Goal: Information Seeking & Learning: Check status

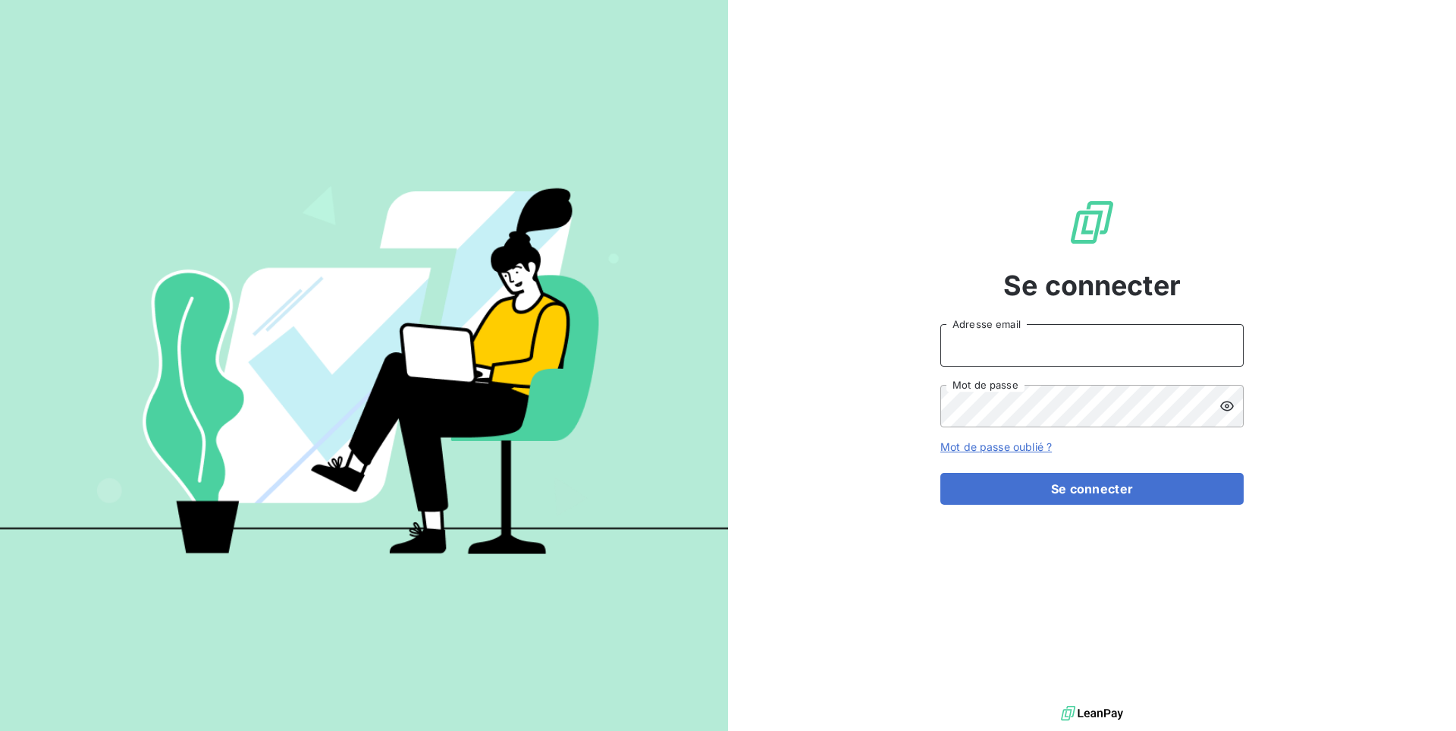
click at [1081, 357] on input "Adresse email" at bounding box center [1092, 345] width 303 height 42
paste input "arka-location"
click at [941, 473] on button "Se connecter" at bounding box center [1092, 489] width 303 height 32
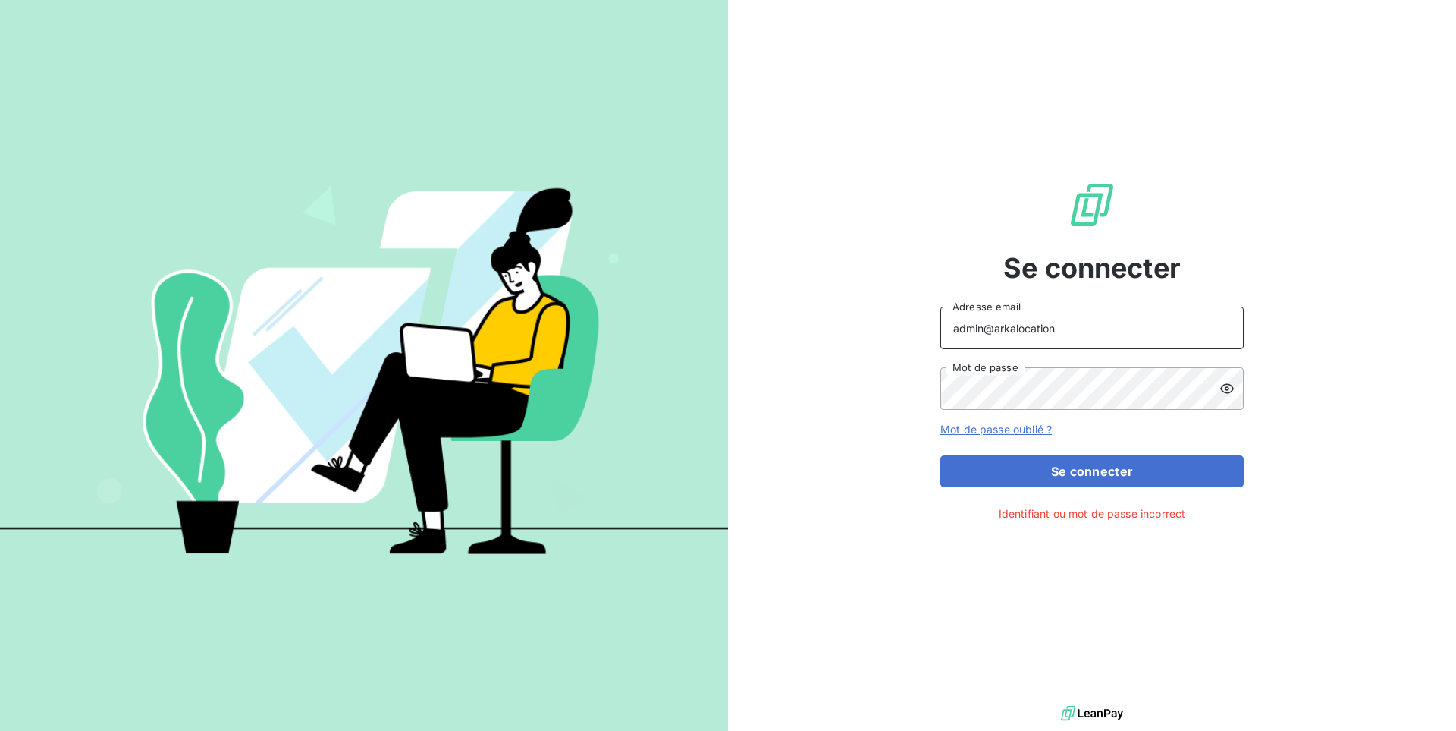
type input "admin@arkalocation"
click at [941, 455] on button "Se connecter" at bounding box center [1092, 471] width 303 height 32
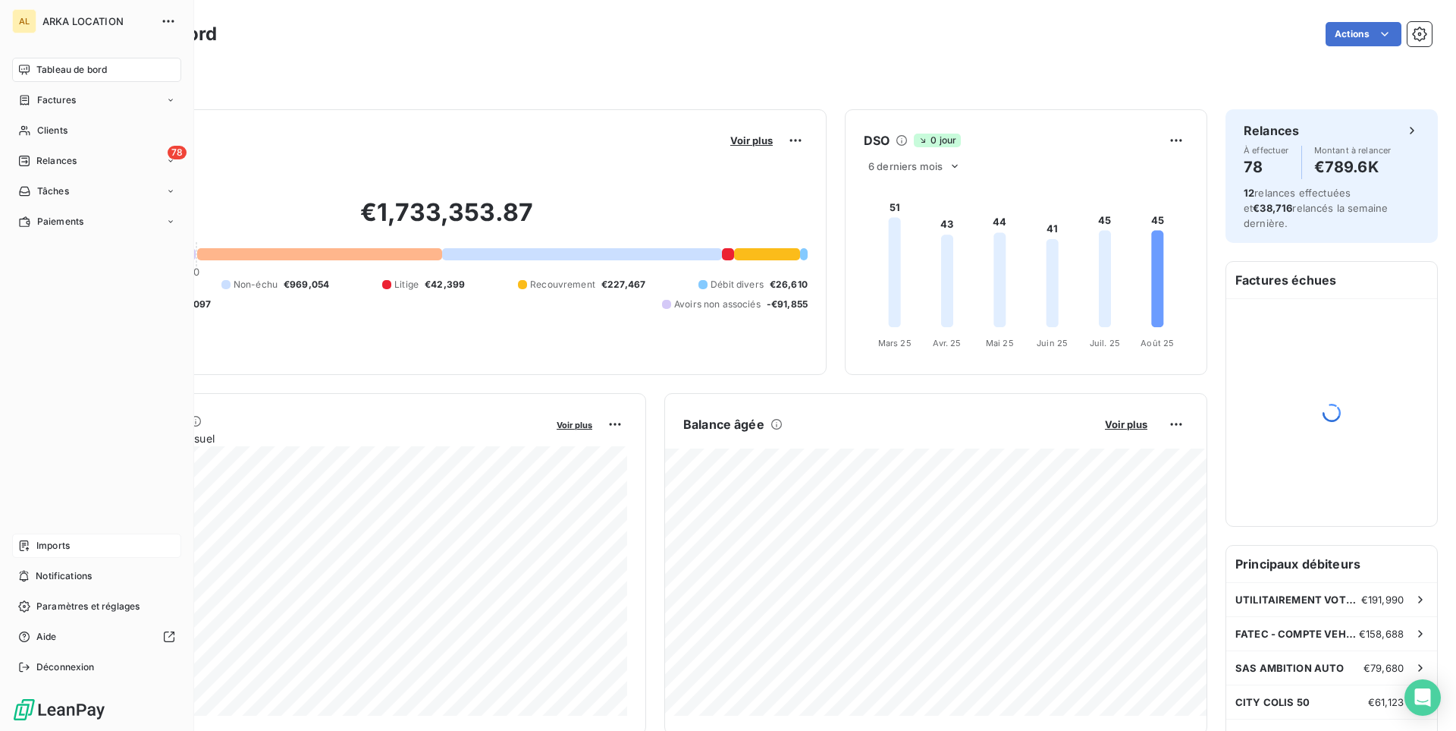
click at [56, 543] on span "Imports" at bounding box center [52, 546] width 33 height 14
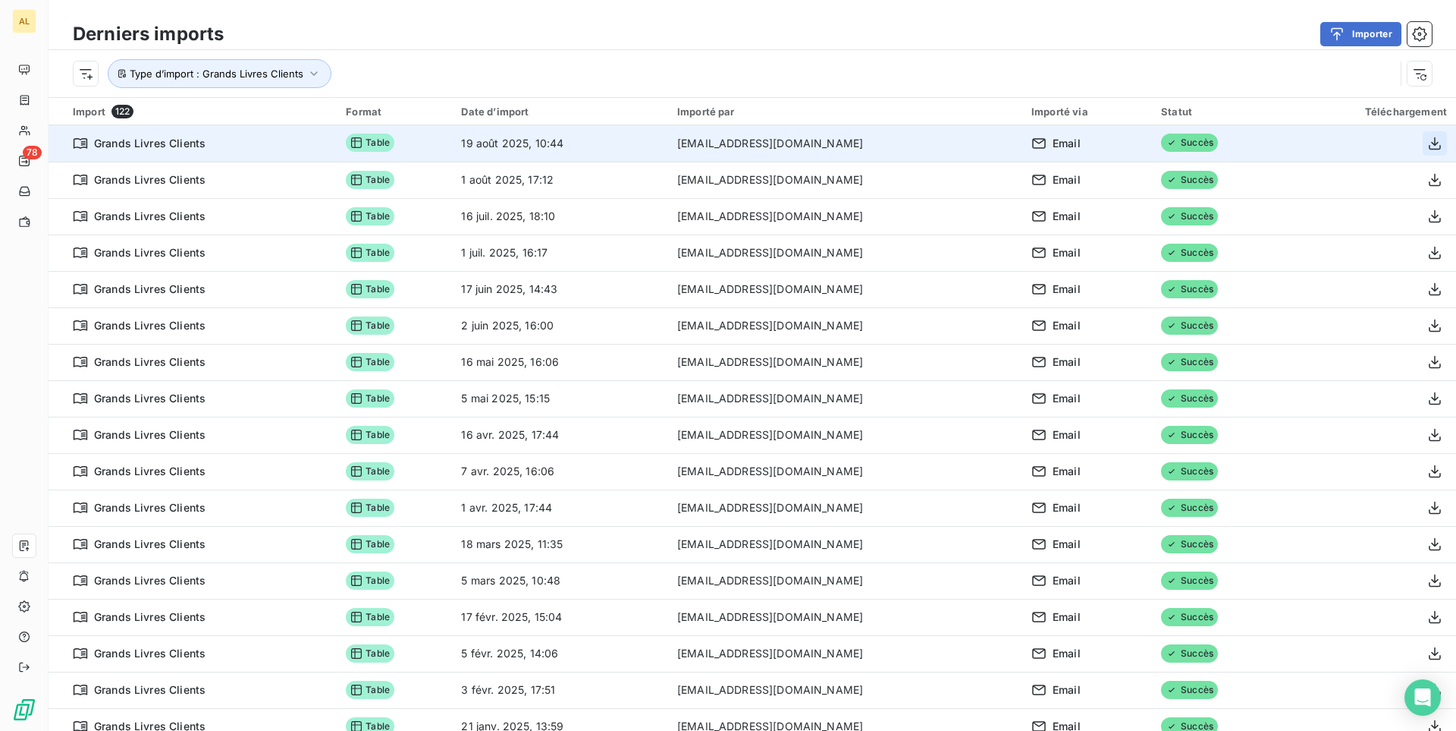
click at [1441, 150] on icon "button" at bounding box center [1435, 143] width 15 height 15
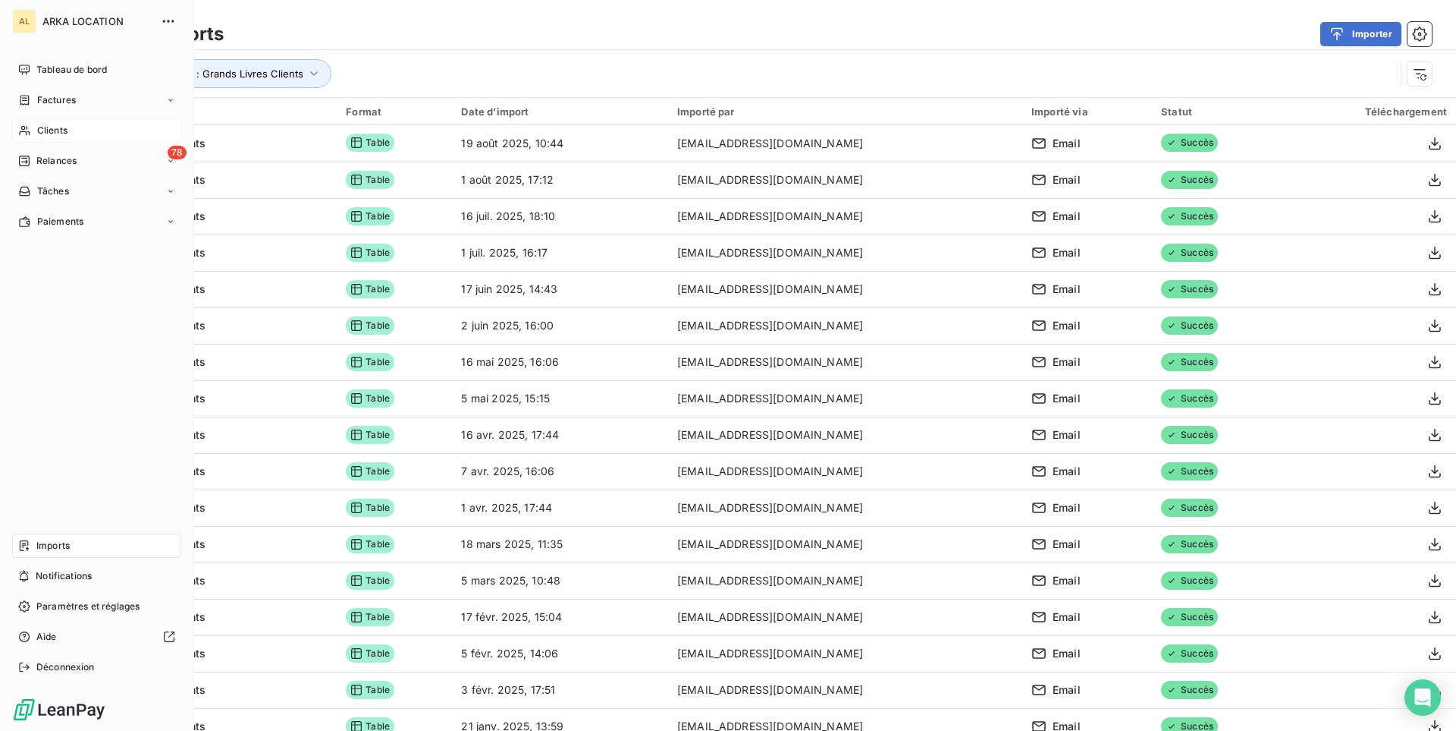
click at [61, 137] on div "Clients" at bounding box center [96, 130] width 169 height 24
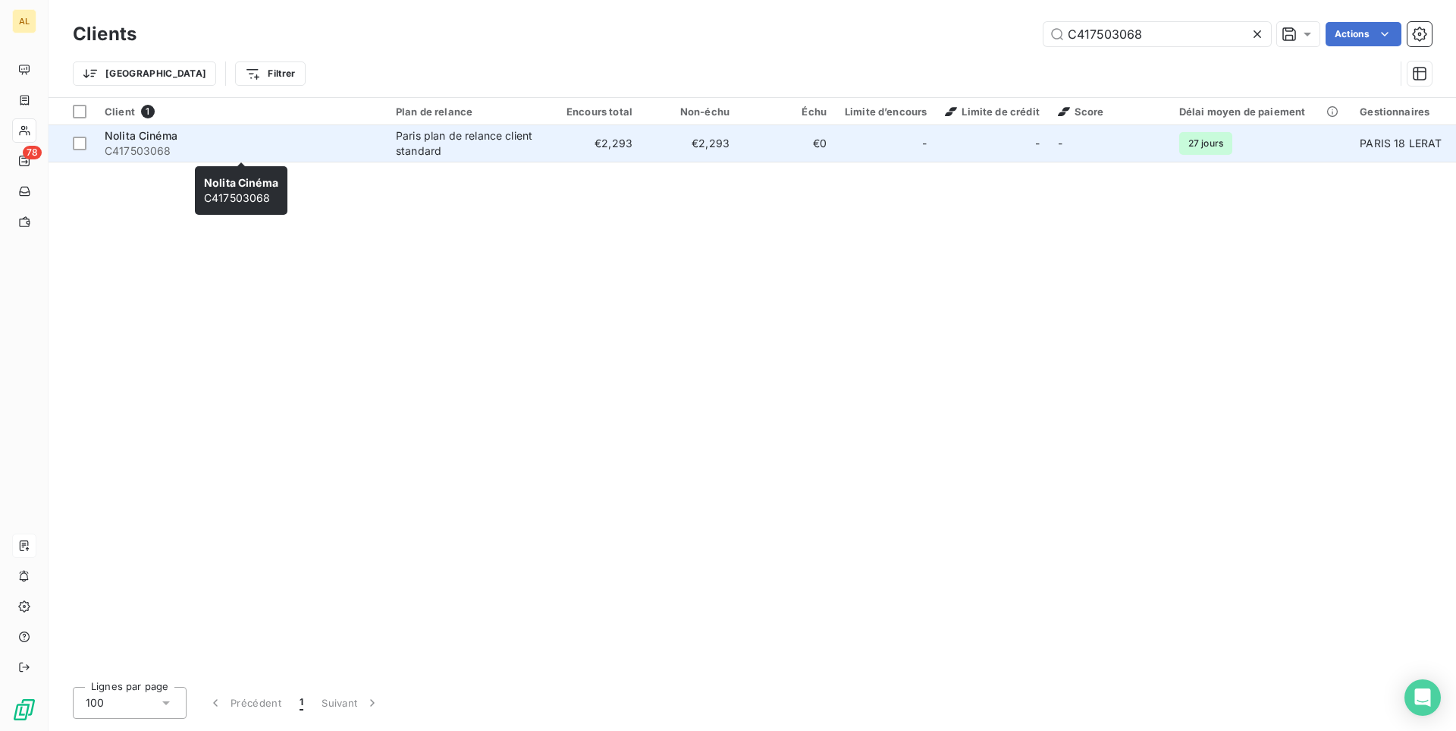
type input "C417503068"
click at [225, 149] on span "C417503068" at bounding box center [241, 150] width 273 height 15
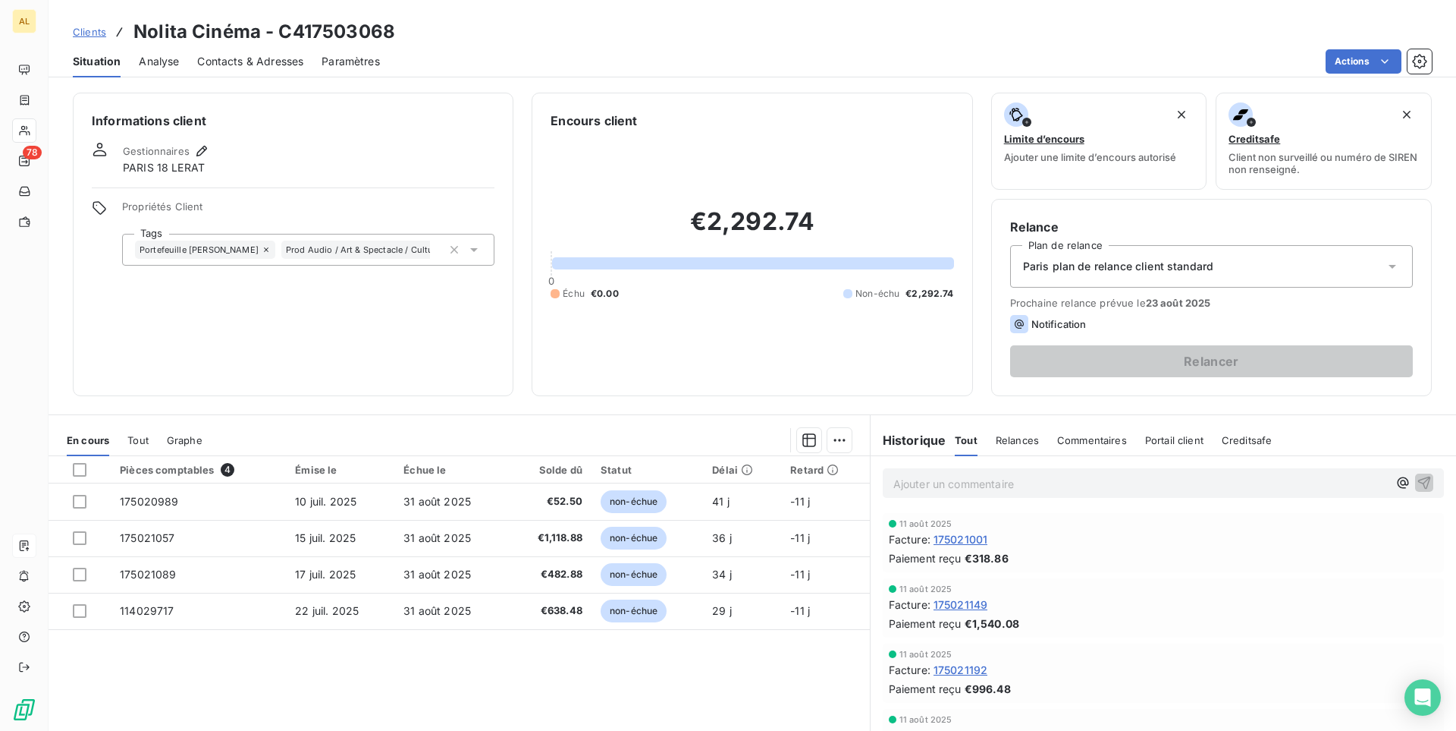
click at [145, 440] on span "Tout" at bounding box center [137, 440] width 21 height 12
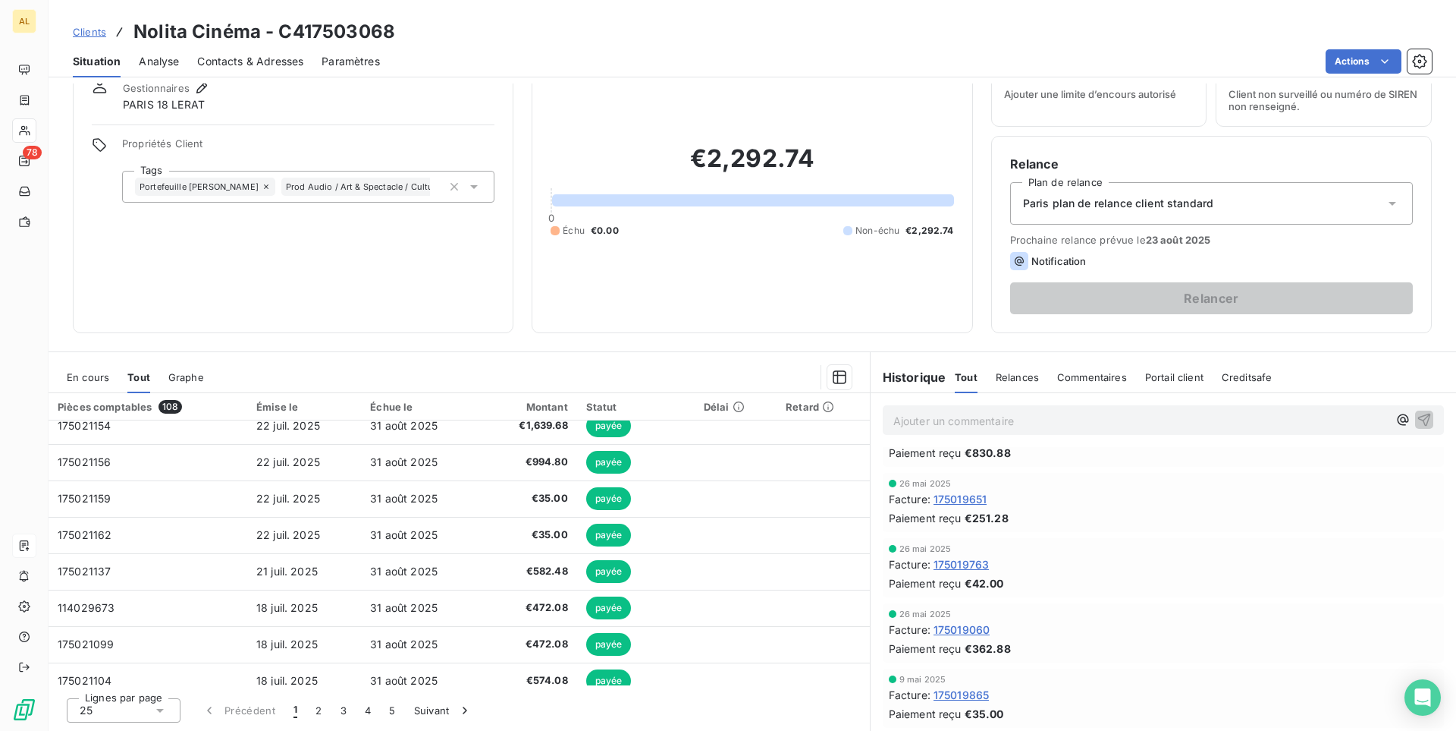
scroll to position [232, 0]
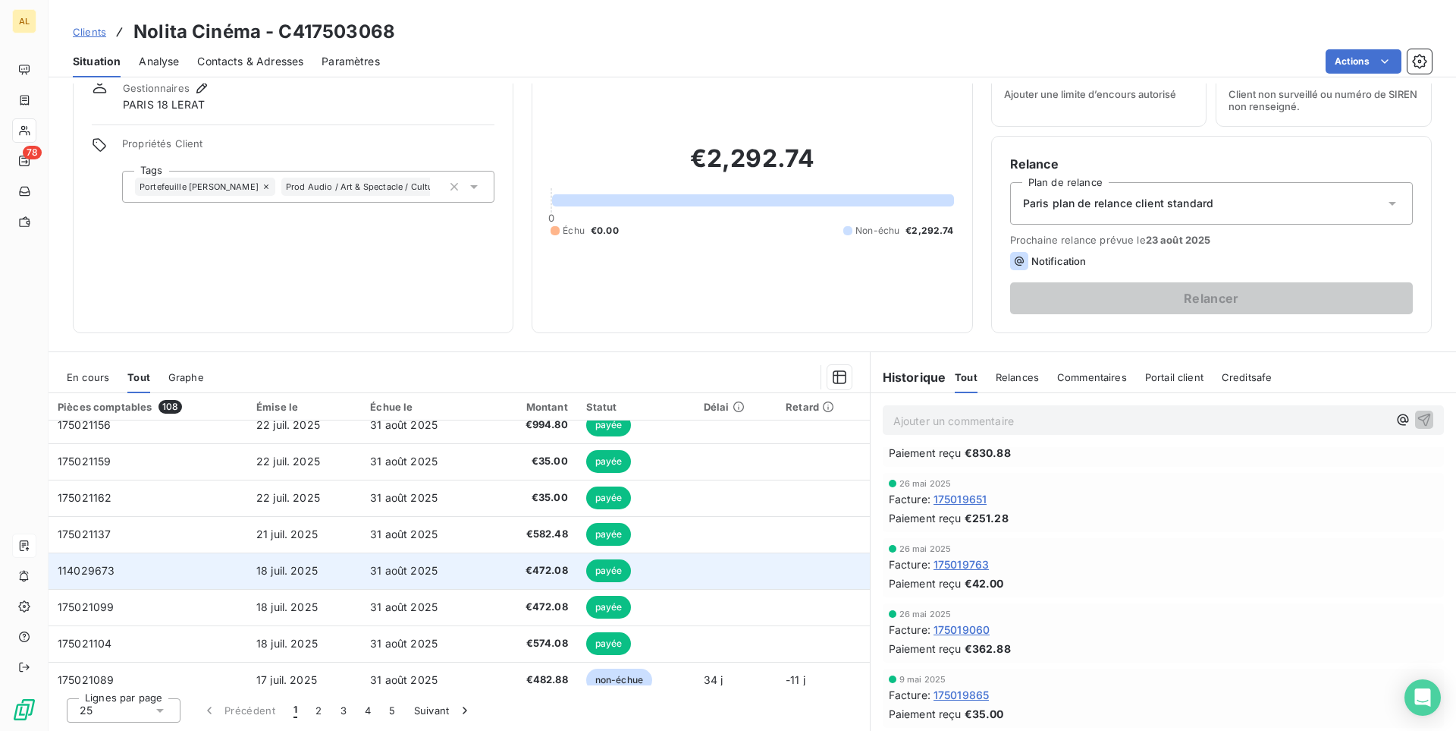
click at [650, 566] on td "payée" at bounding box center [636, 570] width 118 height 36
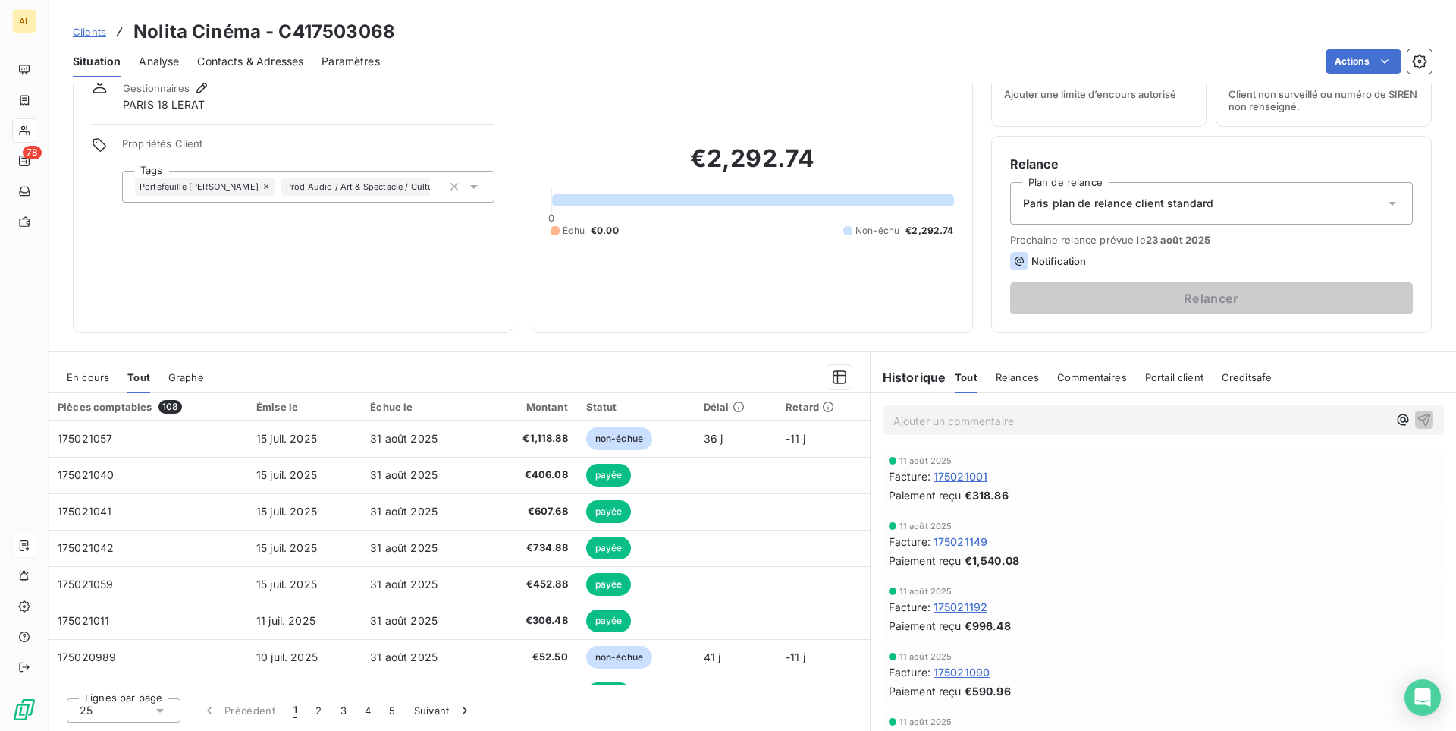
scroll to position [646, 0]
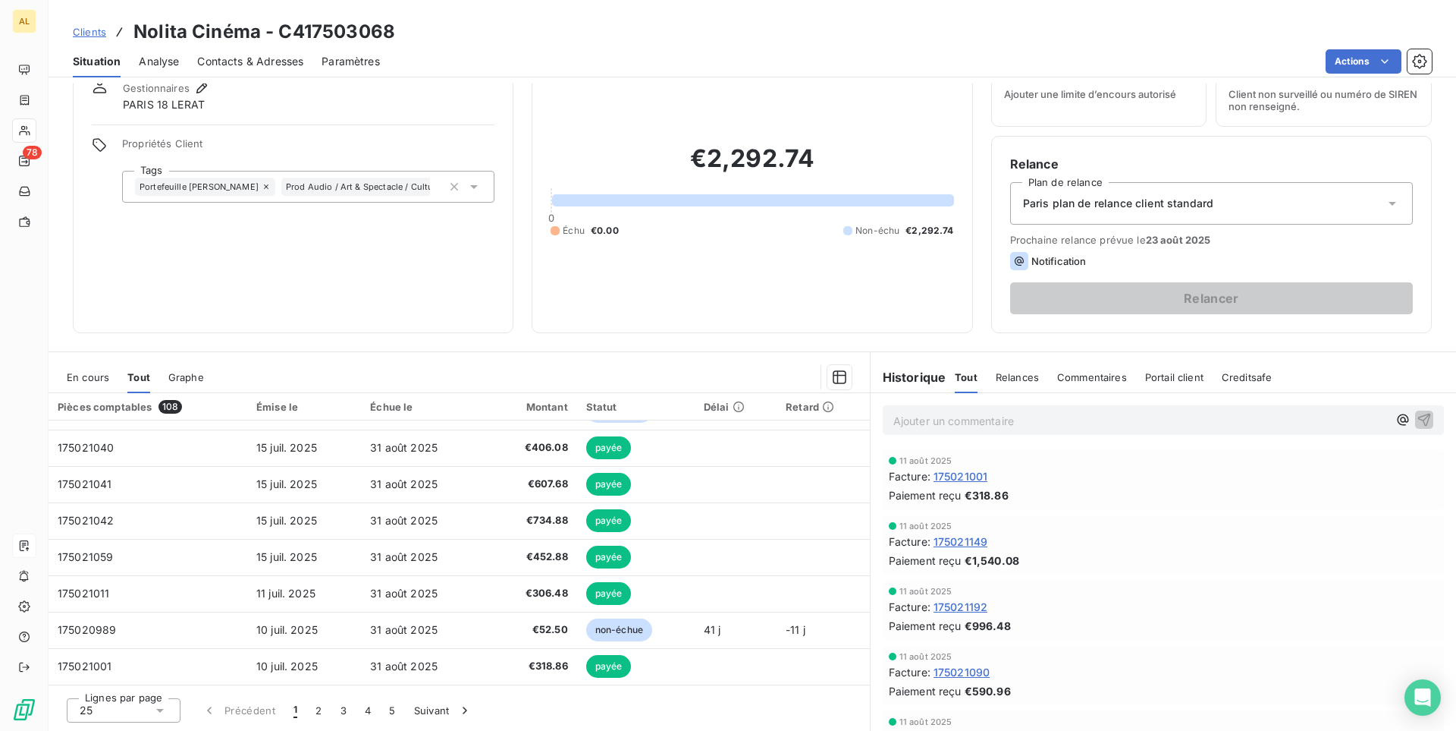
click at [147, 709] on div "25" at bounding box center [124, 710] width 114 height 24
click at [140, 681] on li "100" at bounding box center [124, 681] width 114 height 27
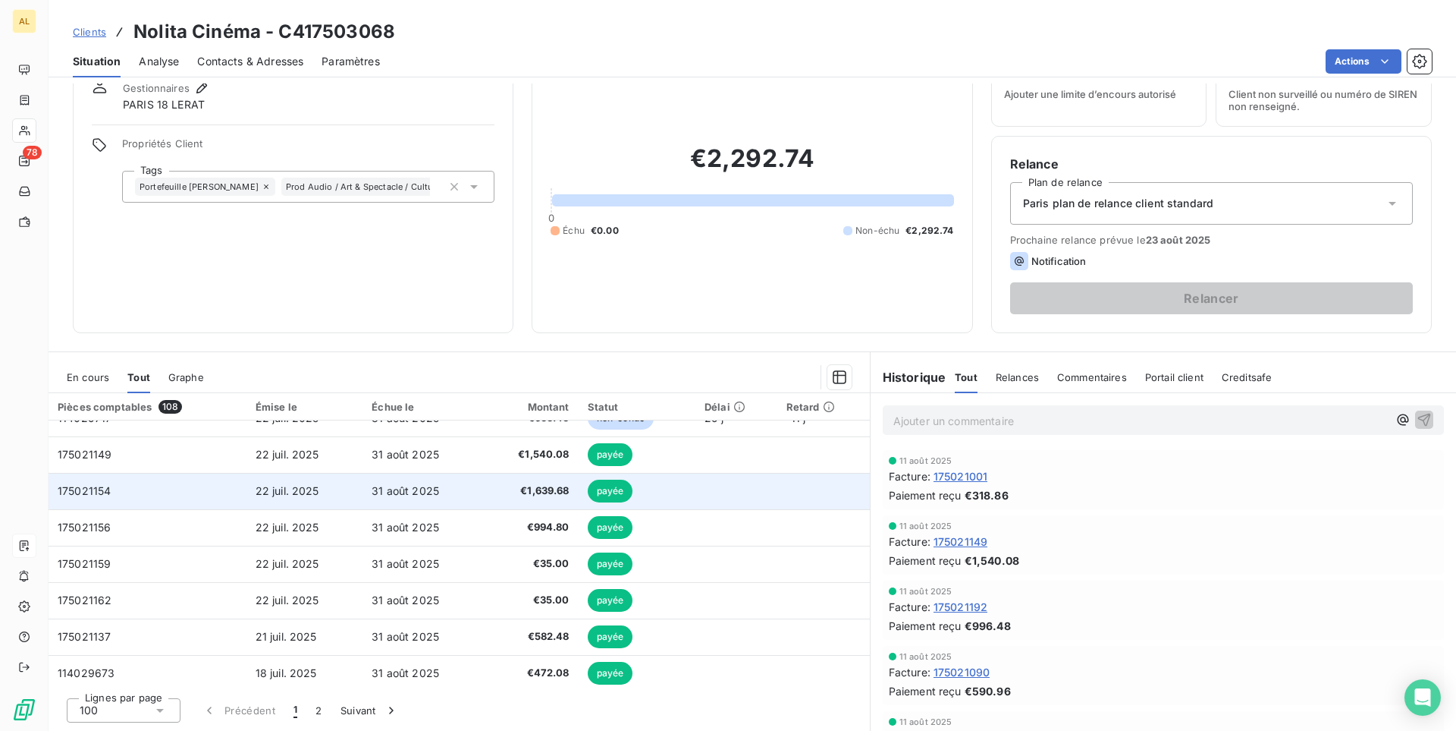
scroll to position [232, 0]
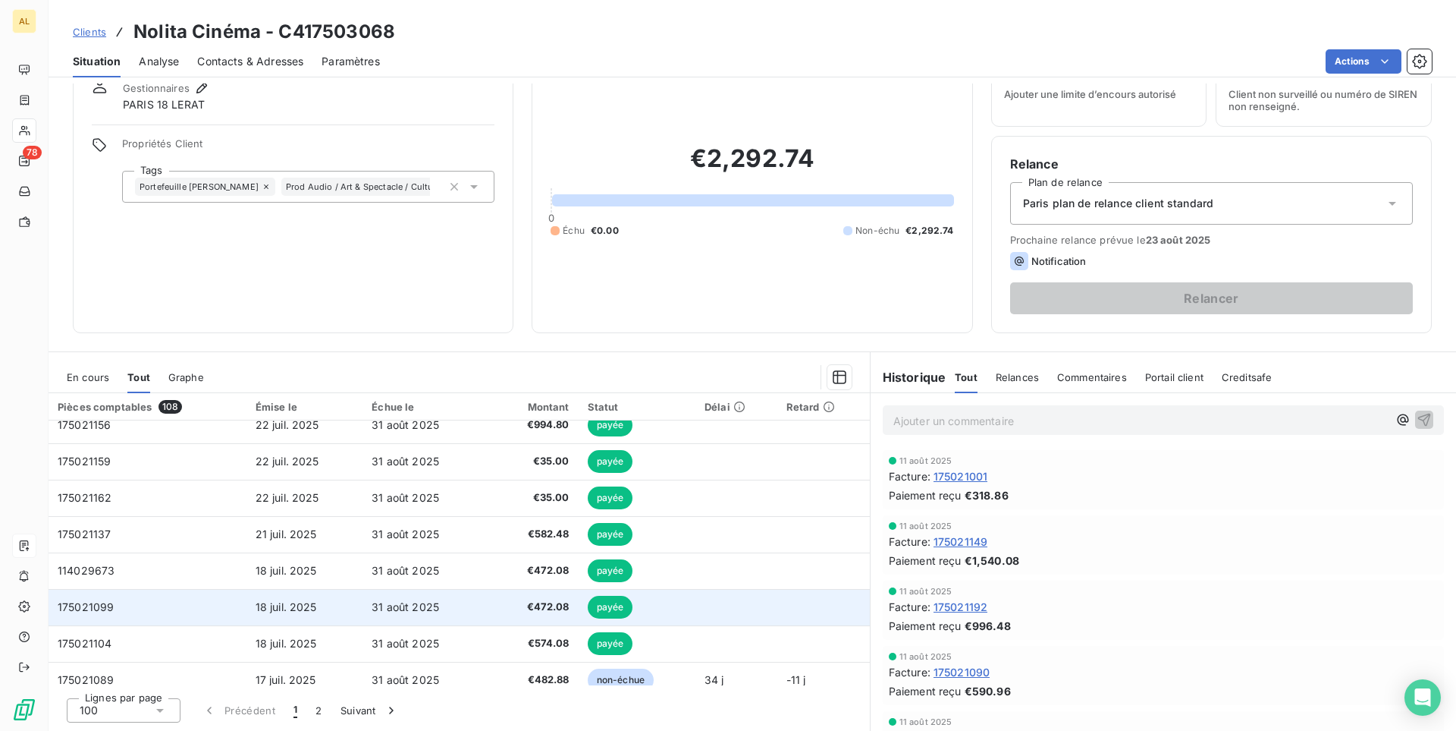
click at [210, 611] on td "175021099" at bounding box center [148, 607] width 198 height 36
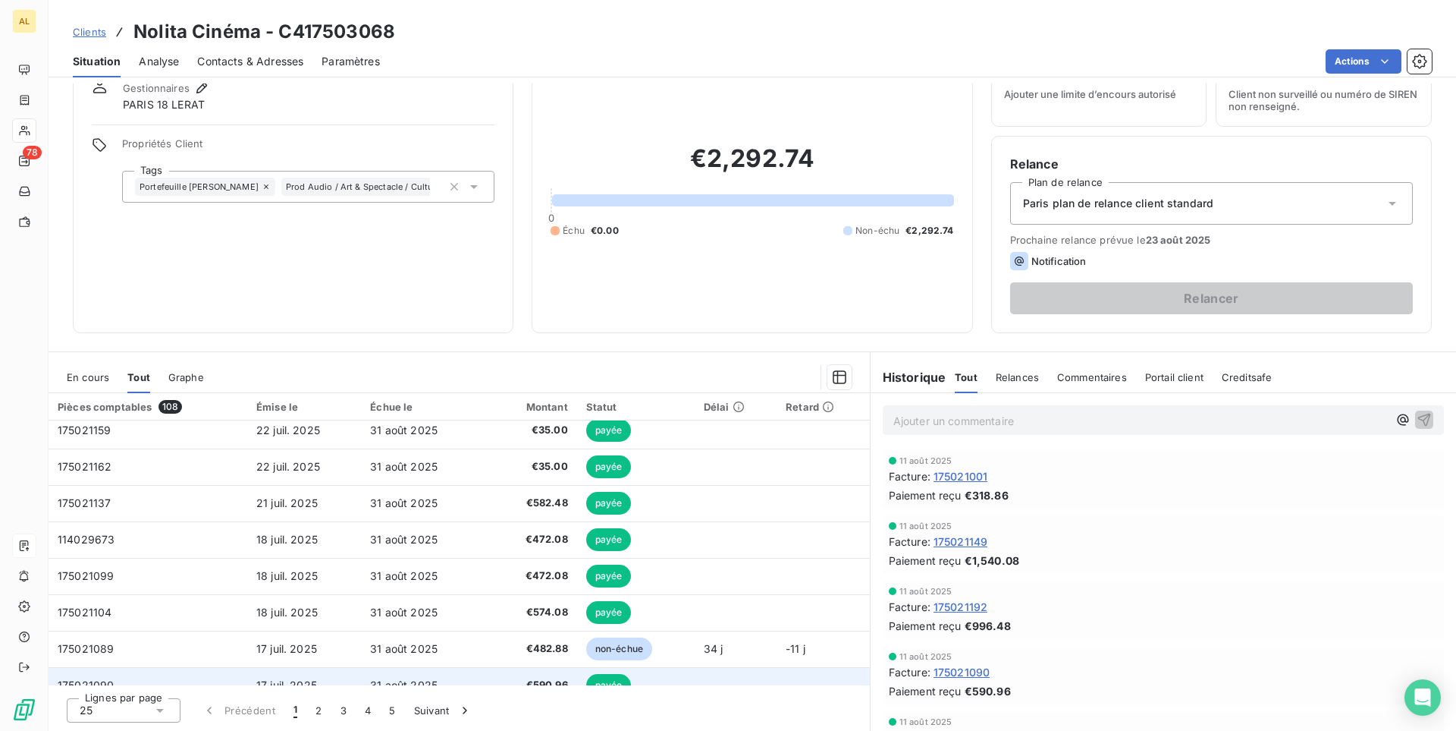
scroll to position [259, 0]
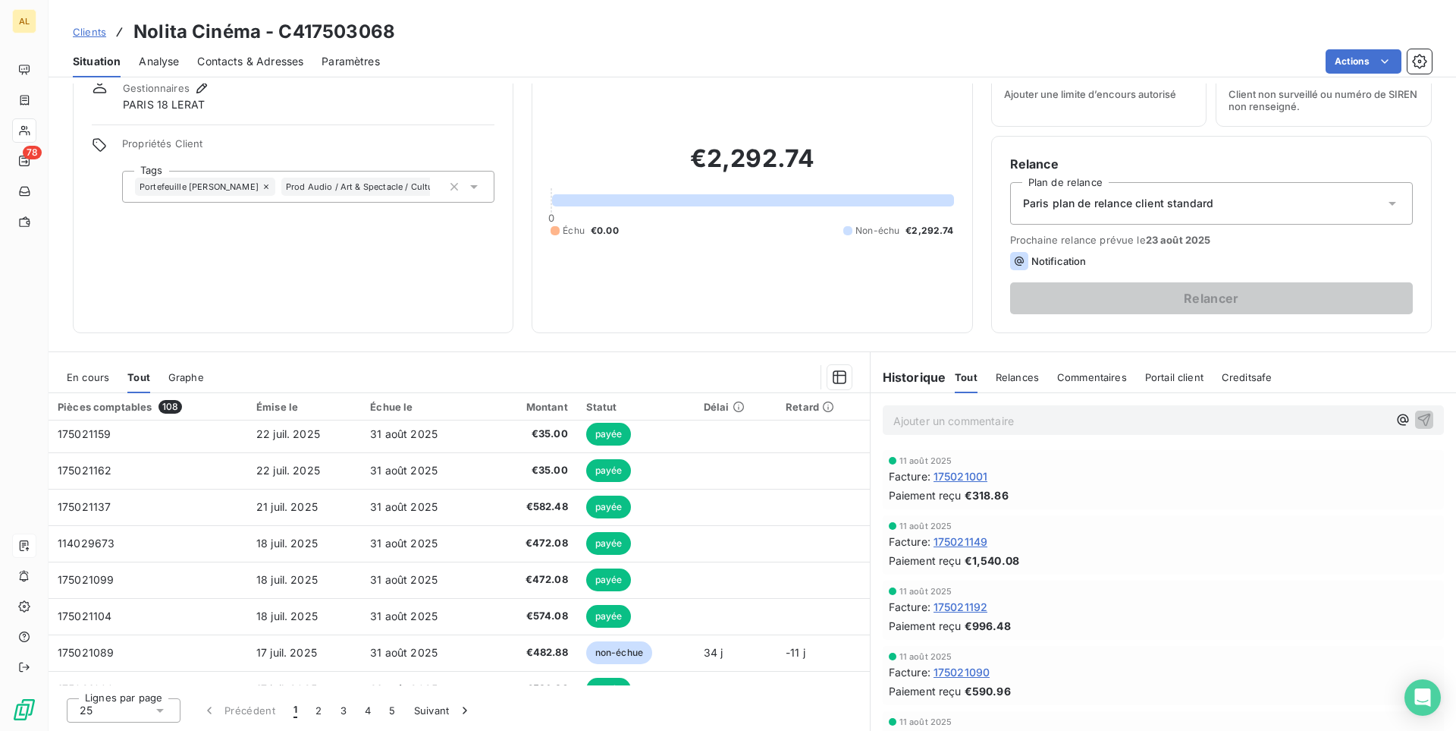
click at [90, 33] on span "Clients" at bounding box center [89, 32] width 33 height 12
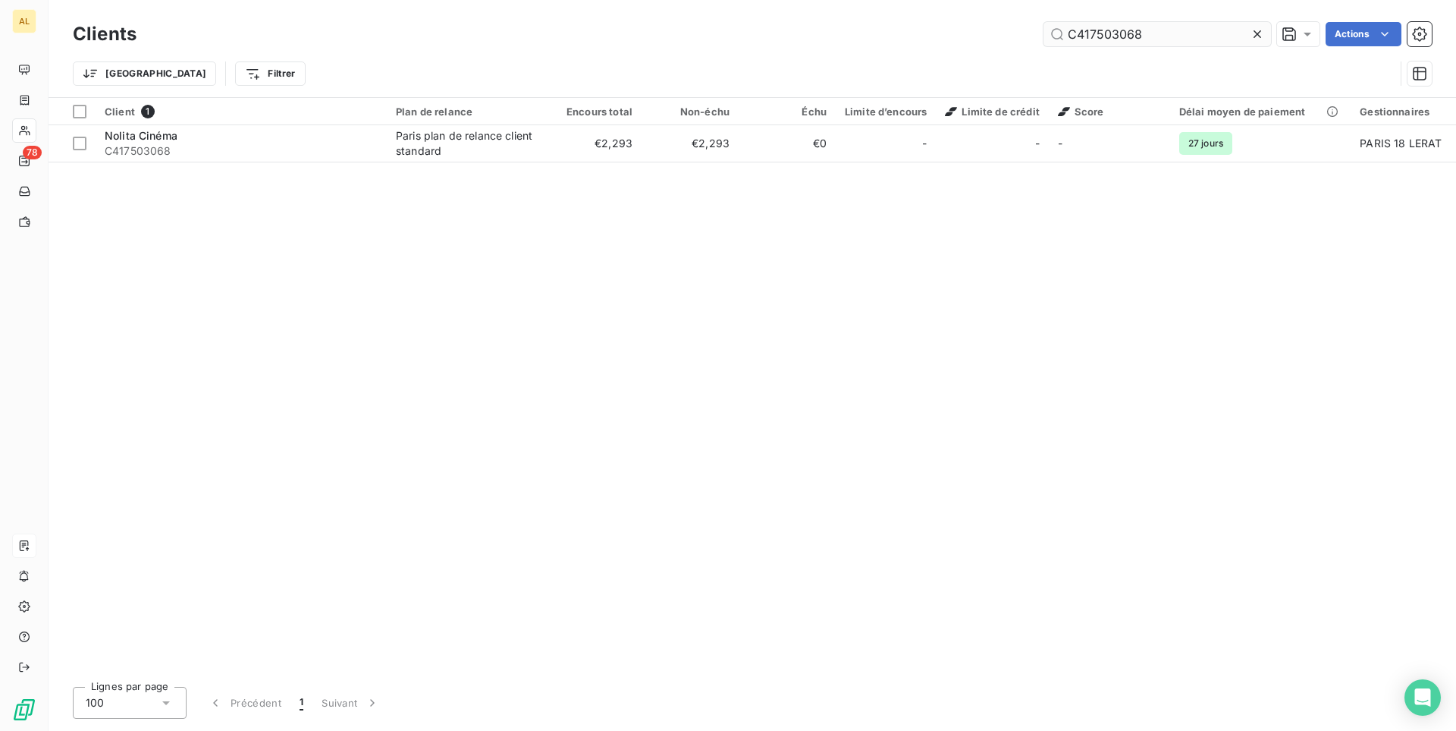
drag, startPoint x: 1161, startPoint y: 35, endPoint x: 978, endPoint y: 35, distance: 182.8
click at [1044, 35] on input "C417503068" at bounding box center [1158, 34] width 228 height 24
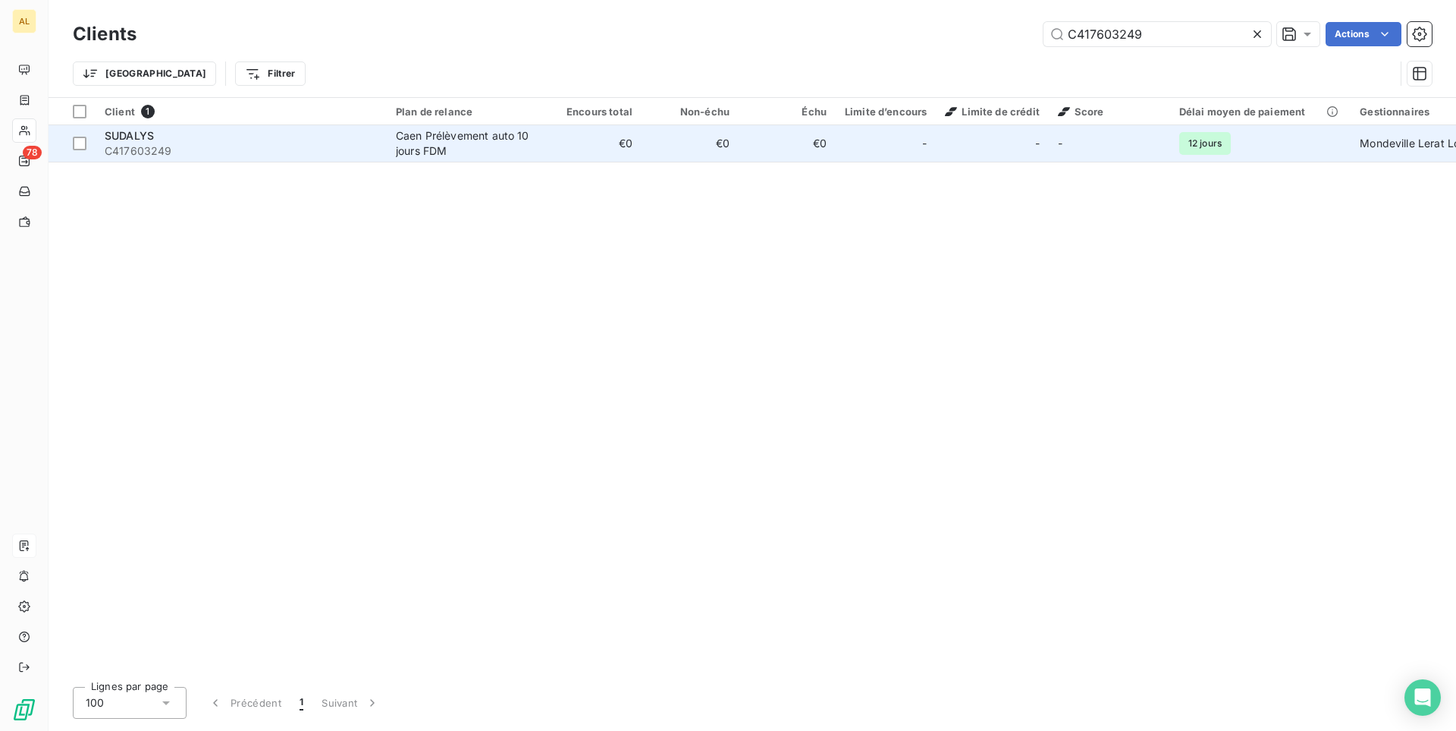
type input "C417603249"
click at [606, 145] on td "€0" at bounding box center [593, 143] width 97 height 36
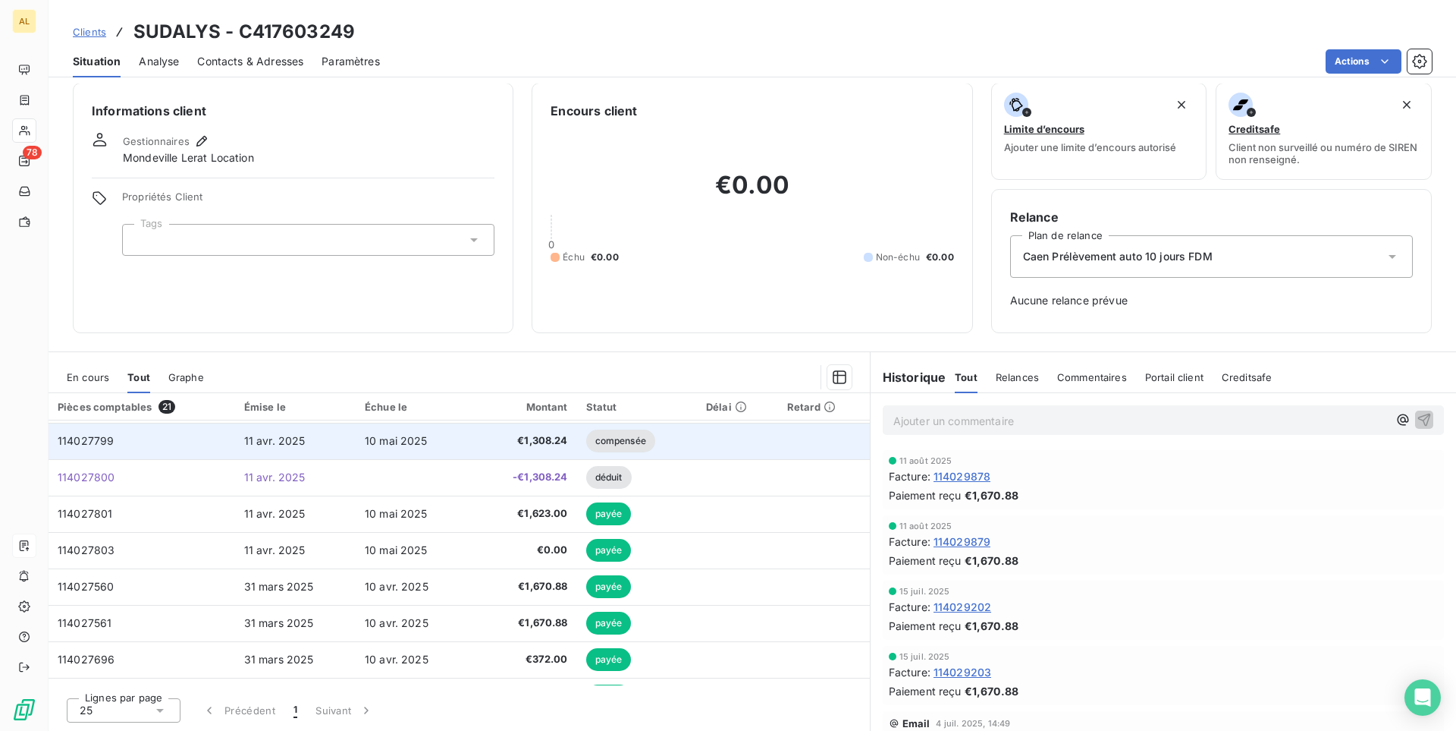
scroll to position [501, 0]
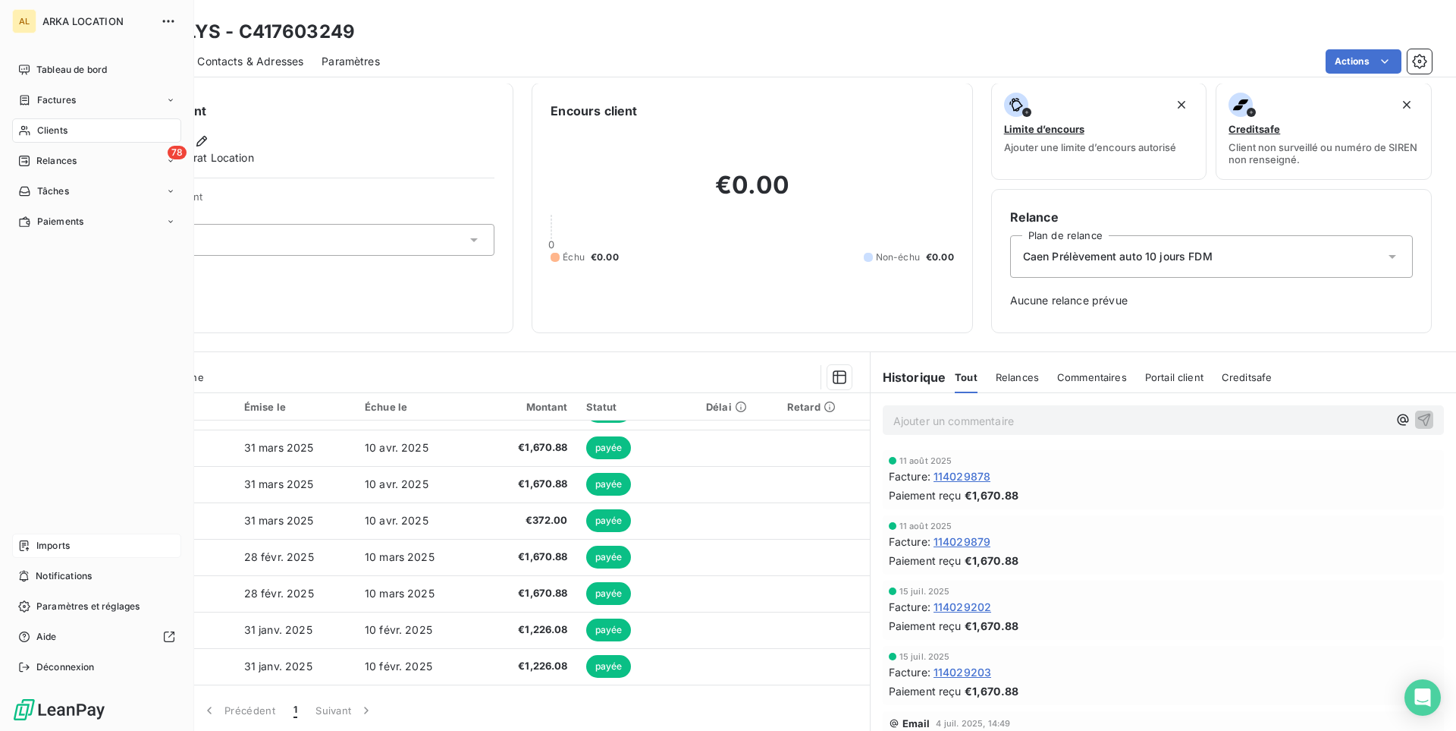
click at [18, 135] on icon at bounding box center [24, 130] width 13 height 12
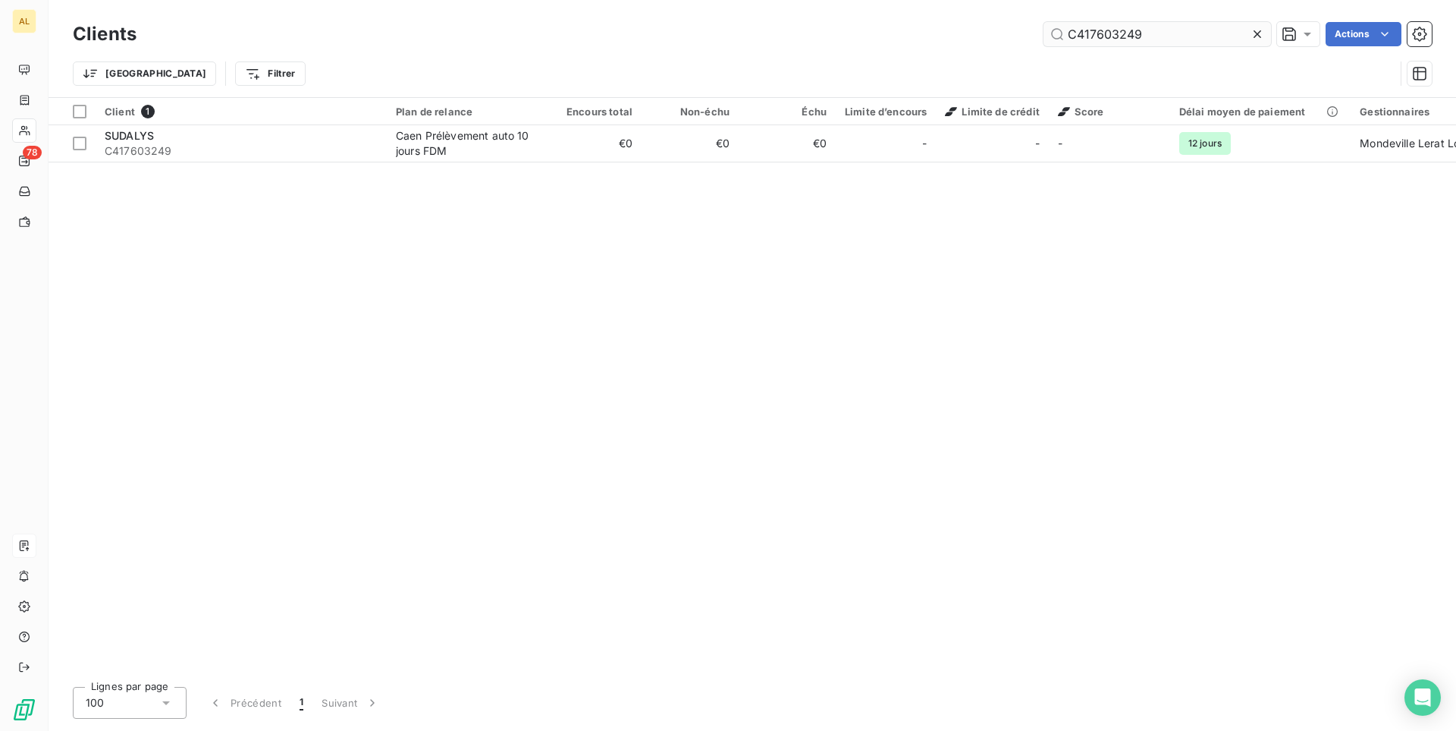
drag, startPoint x: 1165, startPoint y: 31, endPoint x: 963, endPoint y: 19, distance: 202.9
click at [1044, 22] on input "C417603249" at bounding box center [1158, 34] width 228 height 24
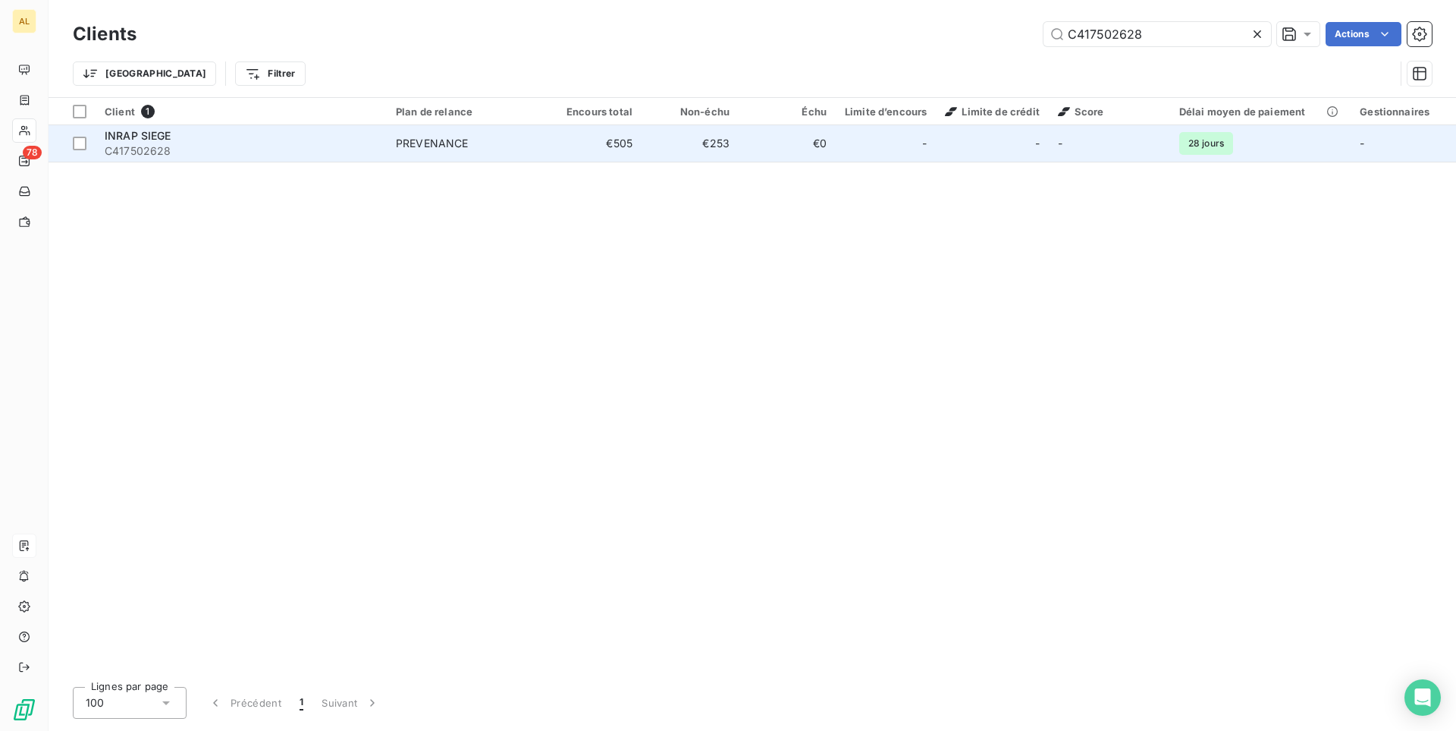
type input "C417502628"
click at [541, 136] on td "PREVENANCE" at bounding box center [466, 143] width 158 height 36
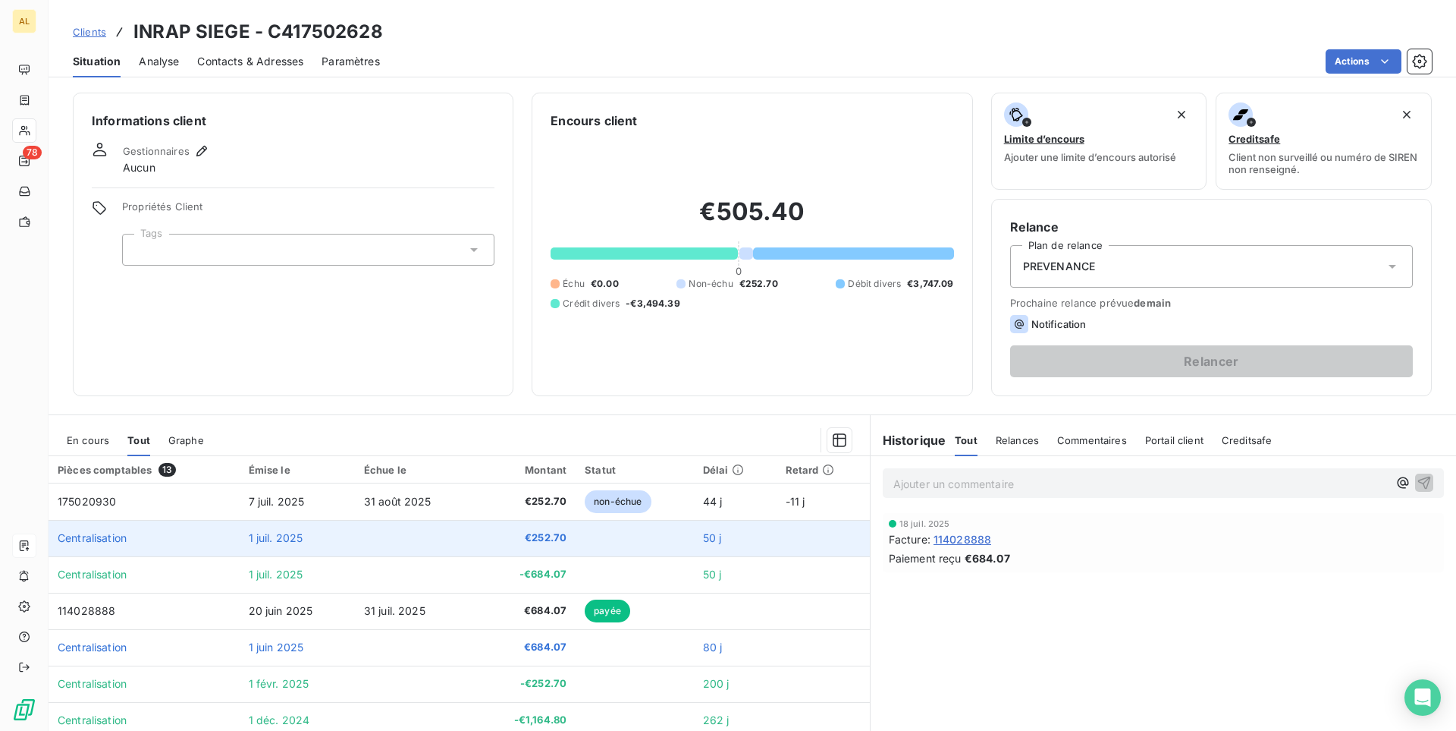
click at [430, 552] on td at bounding box center [415, 538] width 121 height 36
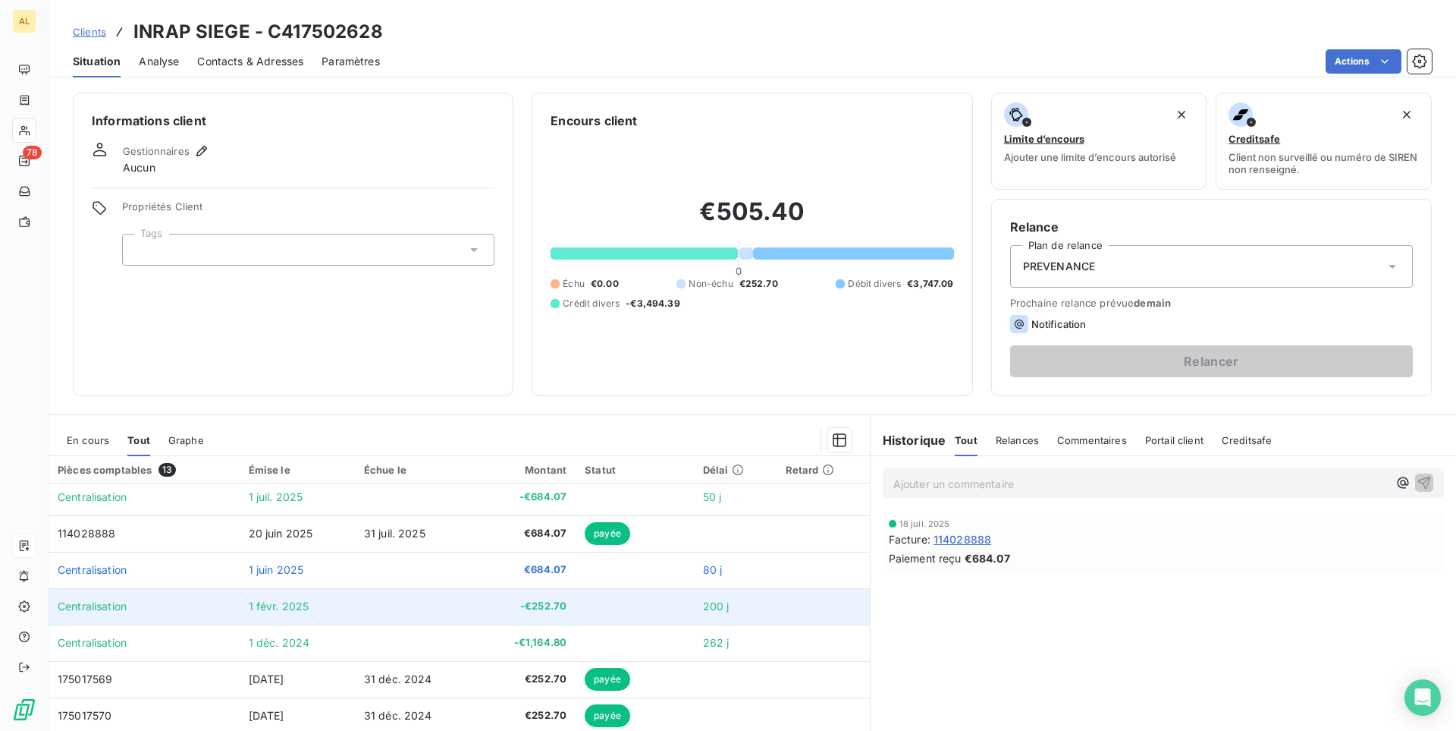
click at [376, 608] on td at bounding box center [415, 606] width 121 height 36
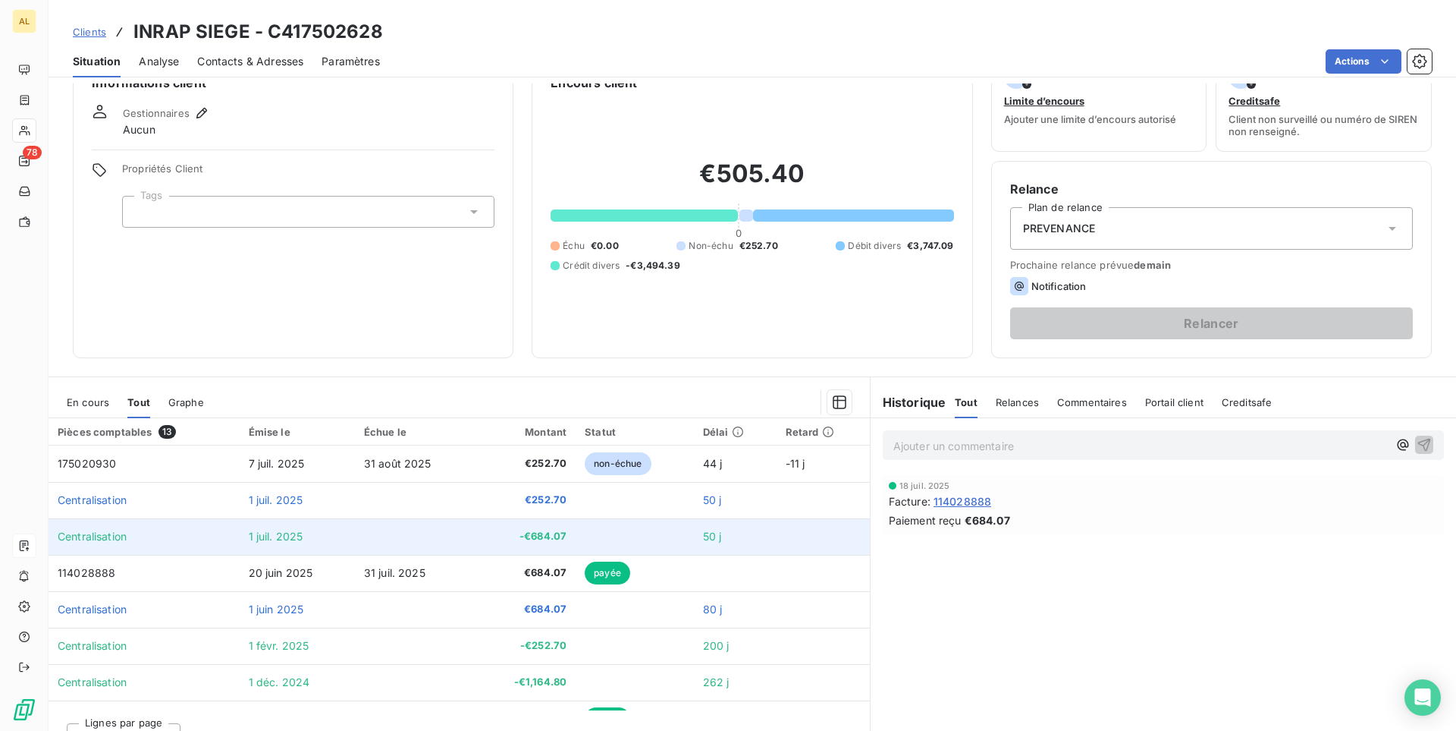
scroll to position [0, 0]
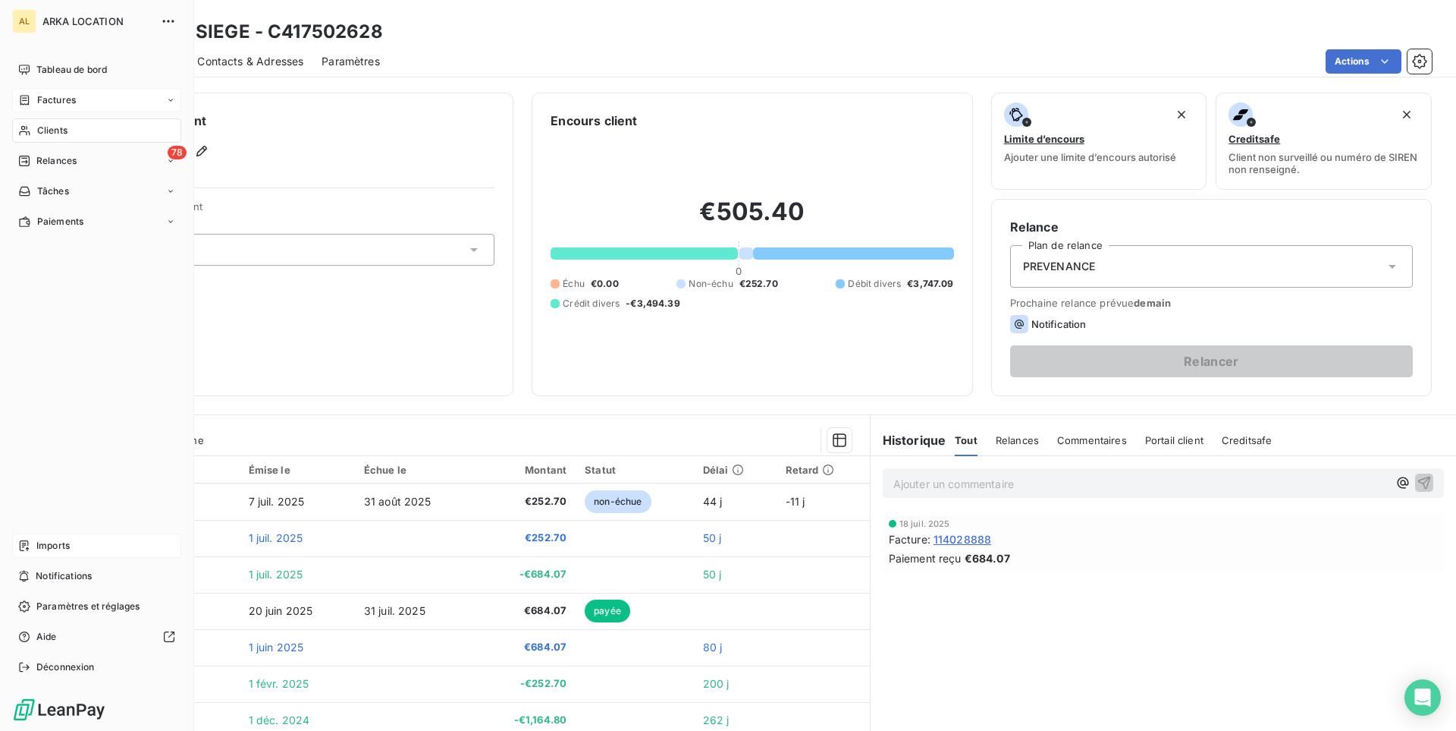
click at [42, 107] on div "Factures" at bounding box center [96, 100] width 169 height 24
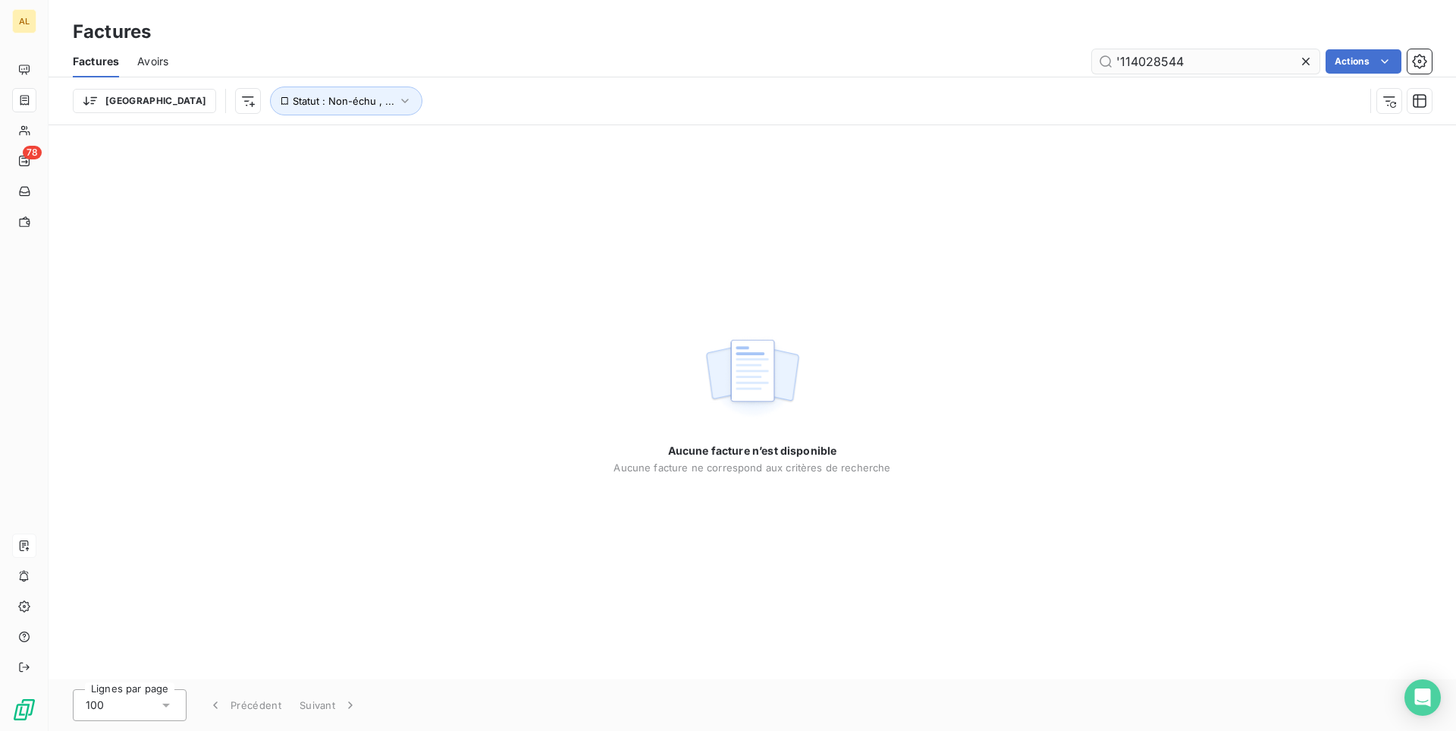
click at [1120, 64] on input "'114028544" at bounding box center [1206, 61] width 228 height 24
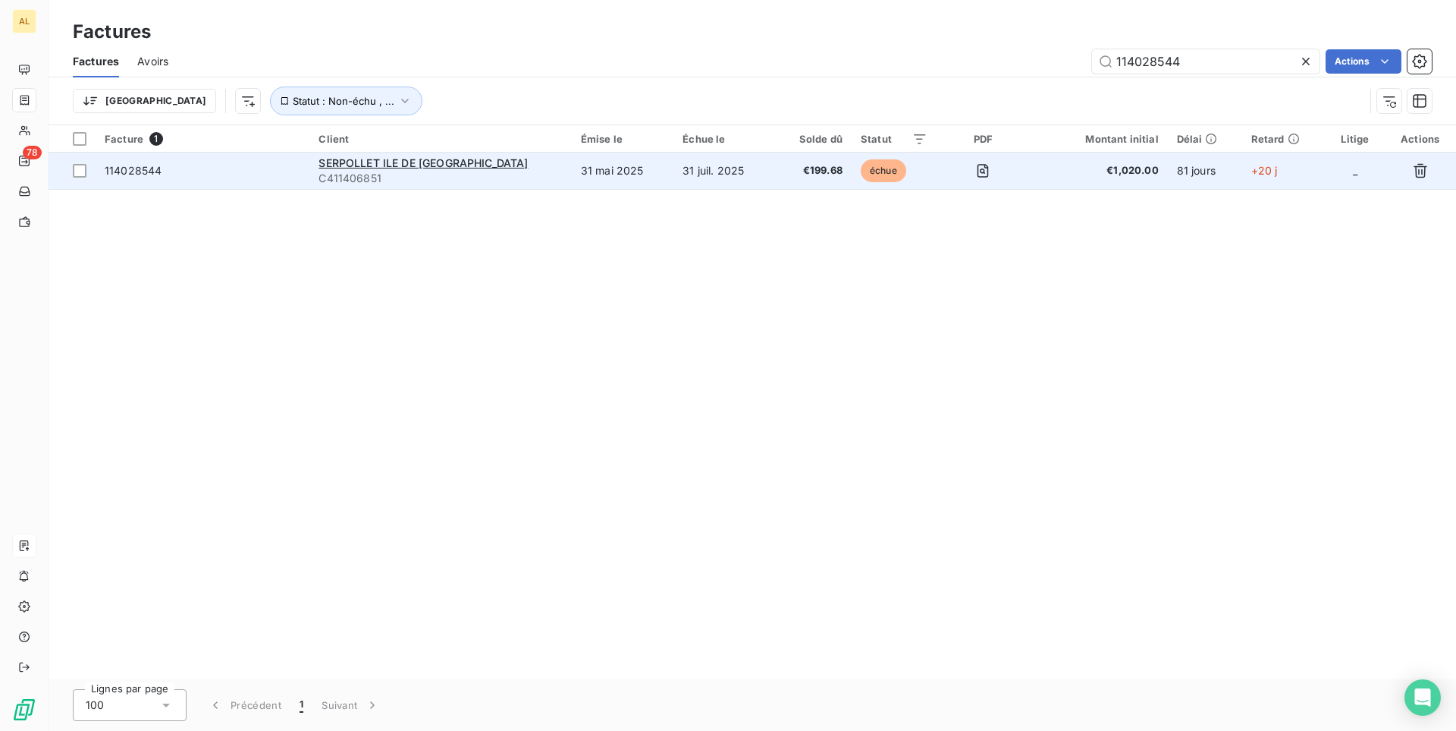
type input "114028544"
click at [784, 178] on span "€199.68" at bounding box center [813, 170] width 59 height 15
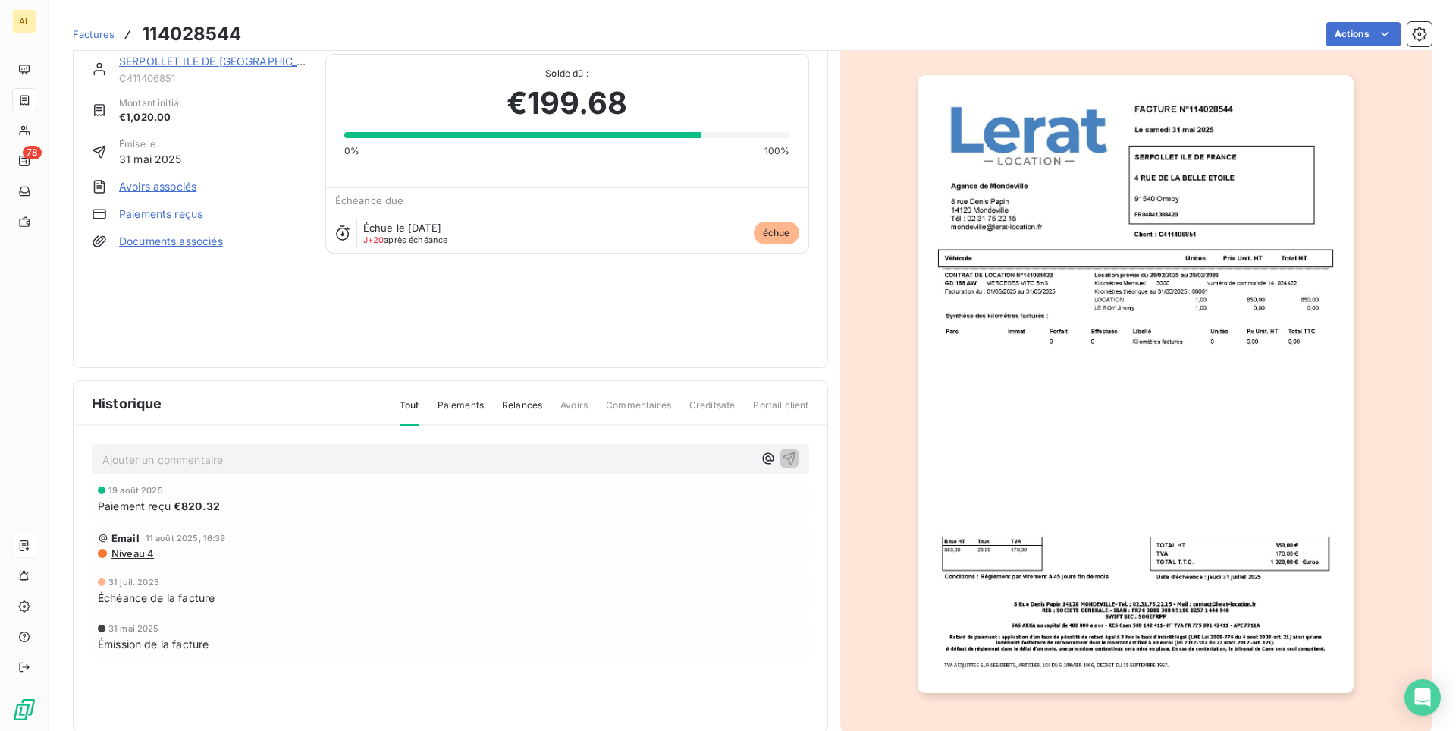
scroll to position [52, 0]
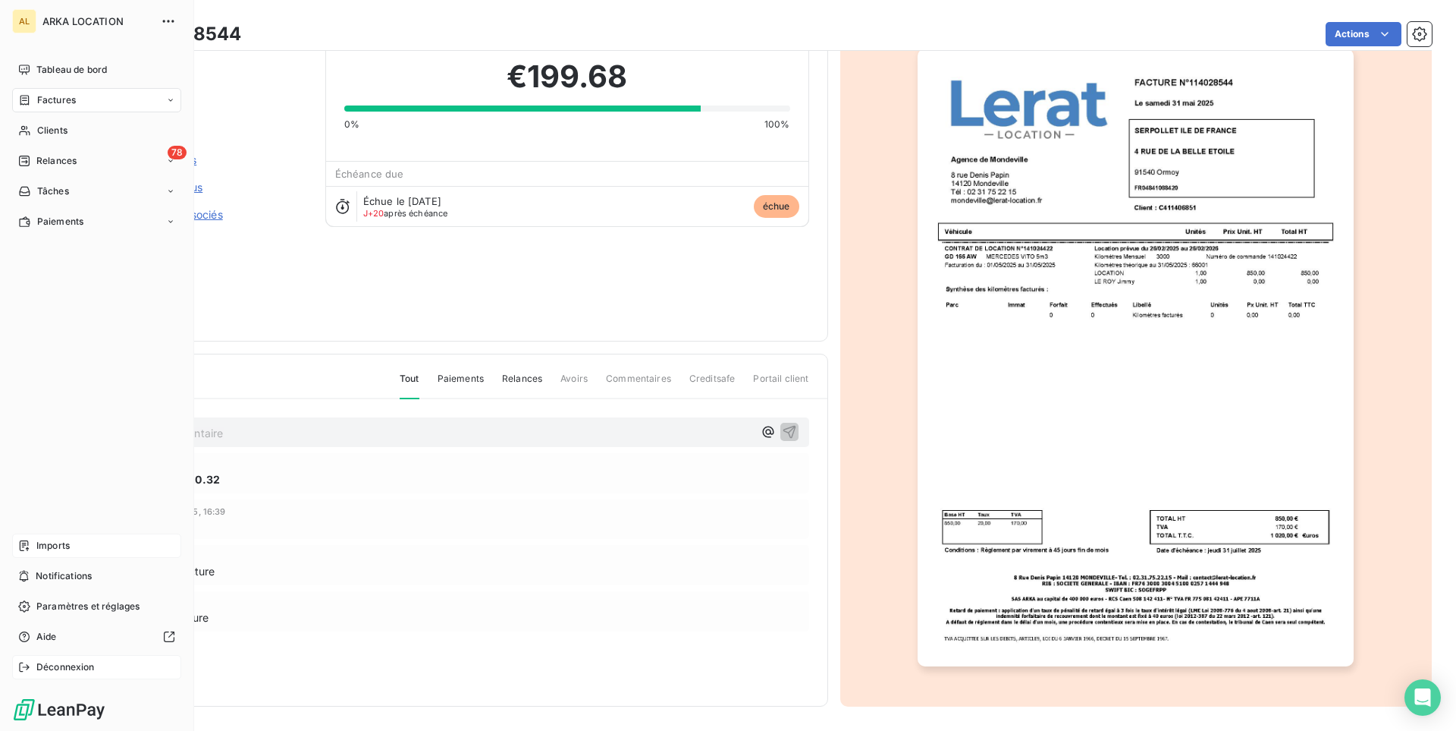
click at [73, 669] on span "Déconnexion" at bounding box center [65, 667] width 58 height 14
